Goal: Find specific page/section: Find specific page/section

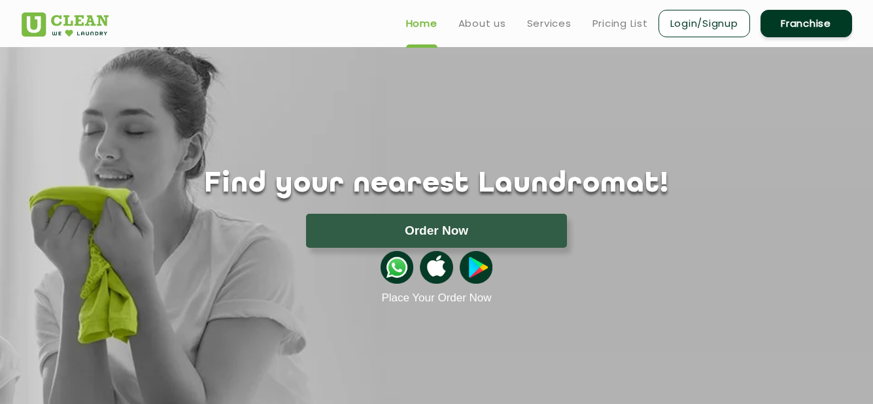
drag, startPoint x: 877, startPoint y: 35, endPoint x: 564, endPoint y: 166, distance: 339.5
click at [564, 166] on div "Find your nearest Laundromat! Please select the location Order Now Place Your O…" at bounding box center [437, 176] width 850 height 258
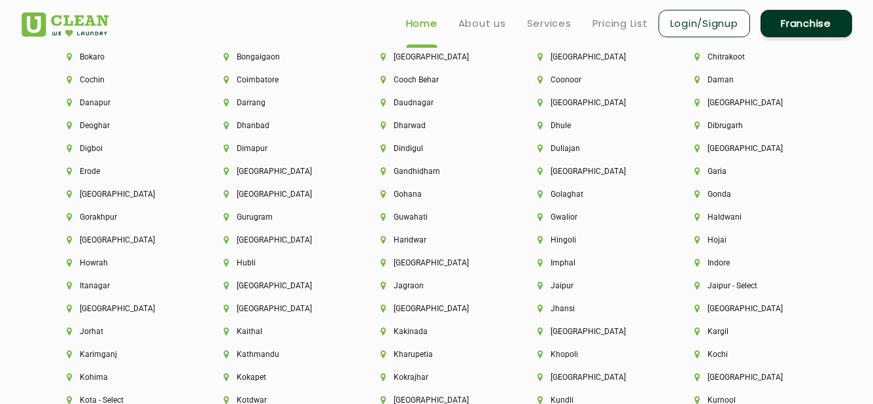
scroll to position [2954, 0]
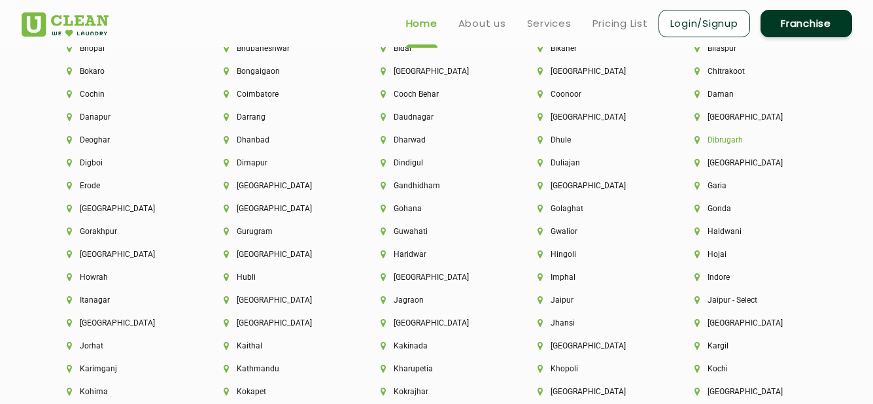
click at [730, 139] on li "Dibrugarh" at bounding box center [751, 139] width 113 height 9
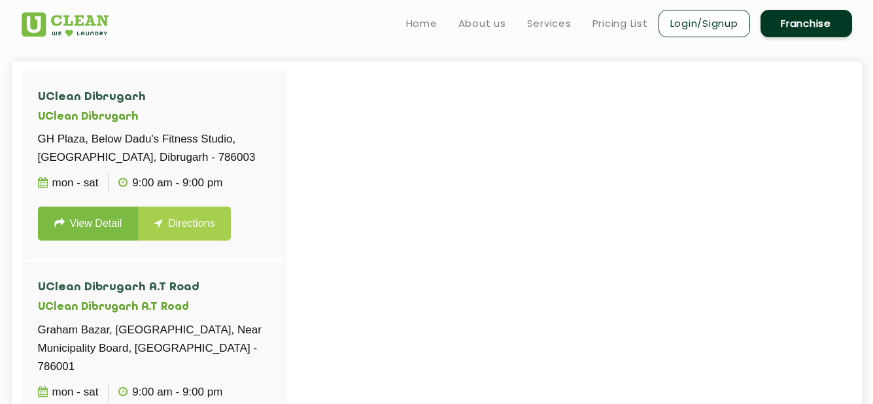
scroll to position [296, 0]
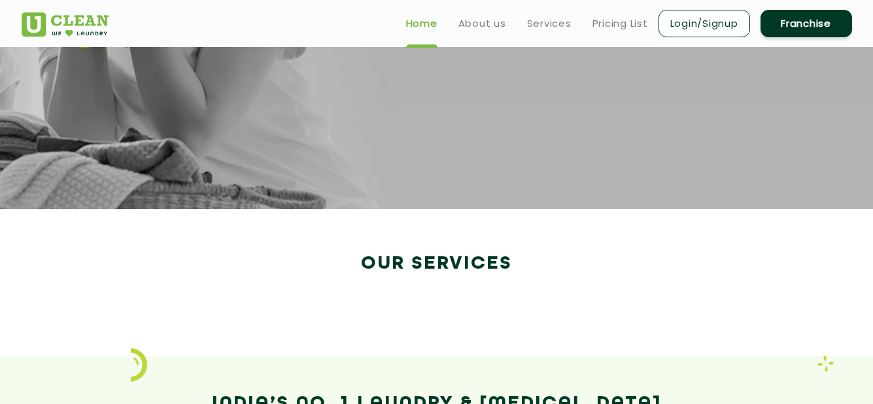
scroll to position [2131, 0]
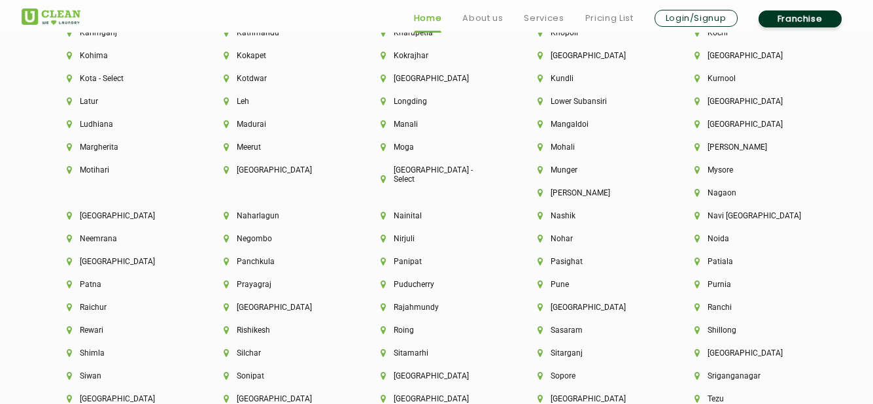
scroll to position [3305, 0]
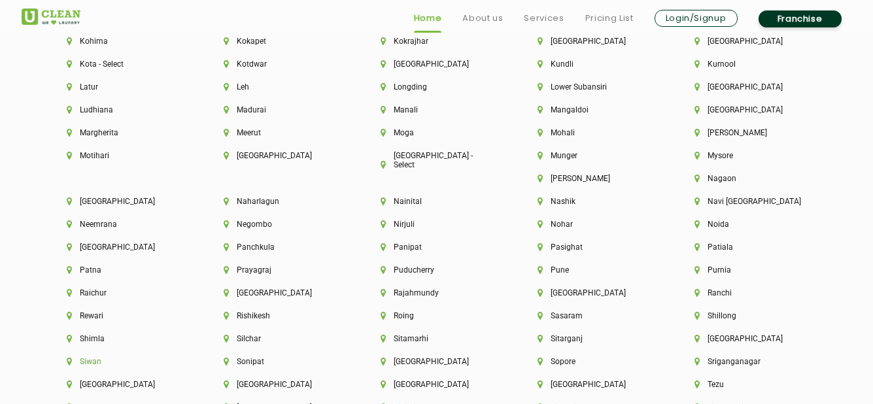
click at [179, 357] on li "Siwan" at bounding box center [123, 361] width 113 height 9
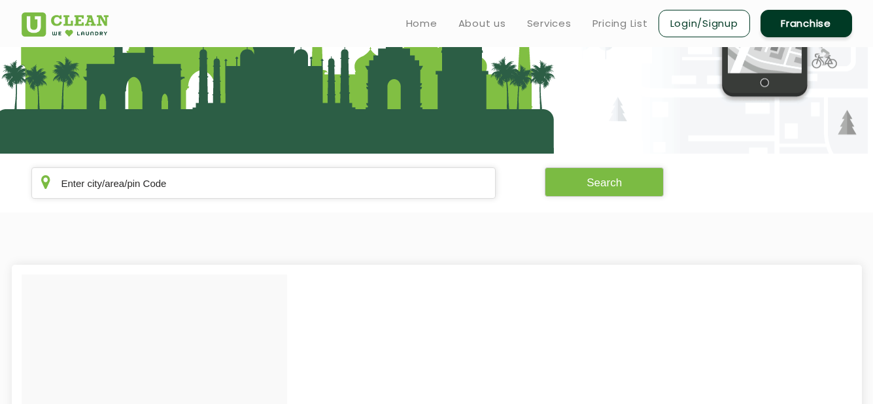
scroll to position [167, 0]
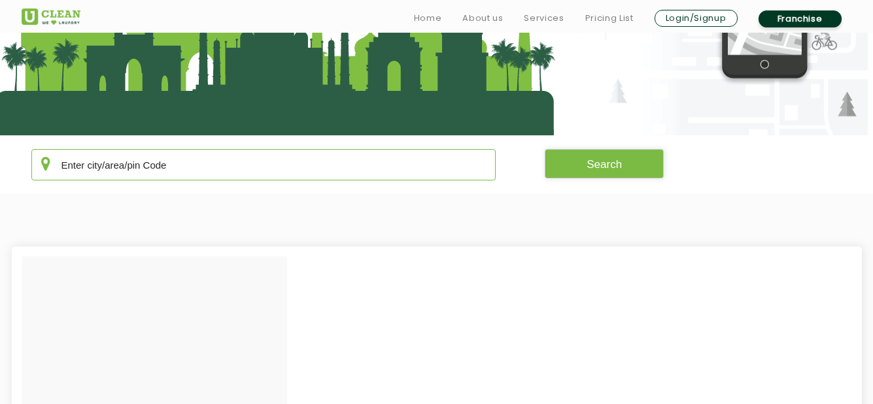
click at [277, 173] on input "text" at bounding box center [263, 164] width 465 height 31
